Goal: Book appointment/travel/reservation

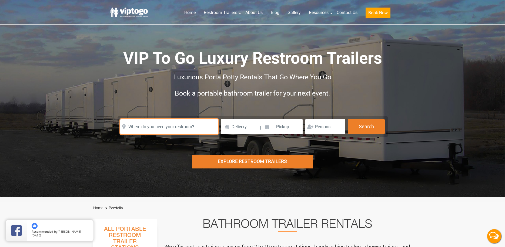
click at [137, 130] on input "text" at bounding box center [169, 126] width 98 height 15
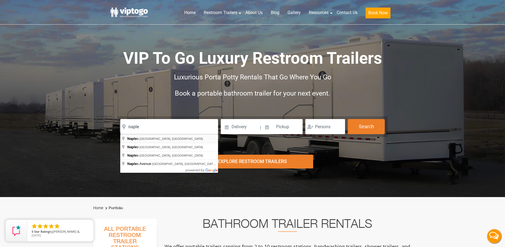
type input "[GEOGRAPHIC_DATA], [GEOGRAPHIC_DATA], [GEOGRAPHIC_DATA]"
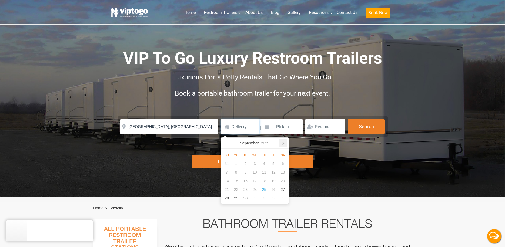
click at [282, 143] on icon at bounding box center [283, 143] width 9 height 9
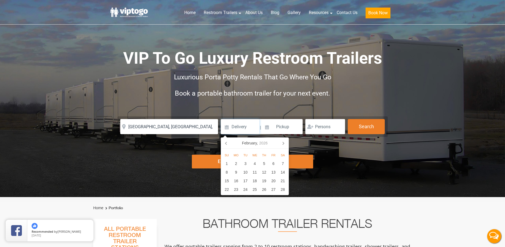
click at [282, 143] on icon at bounding box center [283, 143] width 9 height 9
click at [276, 188] on div "24" at bounding box center [273, 189] width 9 height 9
type input "[DATE]"
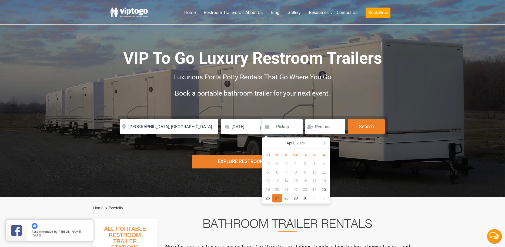
click at [277, 198] on div "27" at bounding box center [277, 198] width 9 height 9
type input "[DATE]"
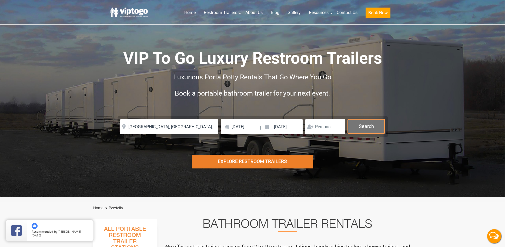
click at [372, 124] on button "Search" at bounding box center [366, 126] width 37 height 15
